Goal: Check status: Check status

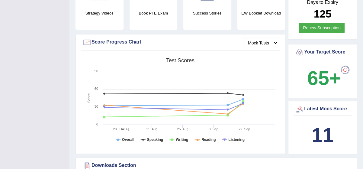
scroll to position [154, 0]
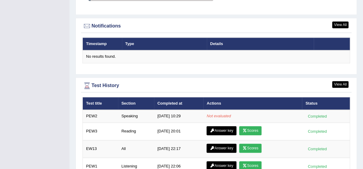
scroll to position [736, 0]
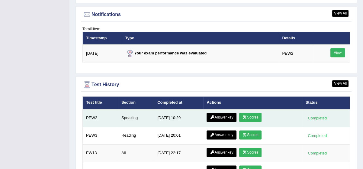
click at [248, 113] on link "Scores" at bounding box center [250, 117] width 22 height 9
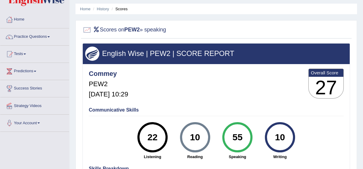
scroll to position [11, 0]
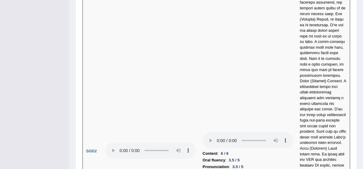
scroll to position [3163, 0]
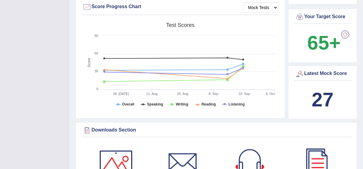
scroll to position [176, 0]
